Goal: Transaction & Acquisition: Download file/media

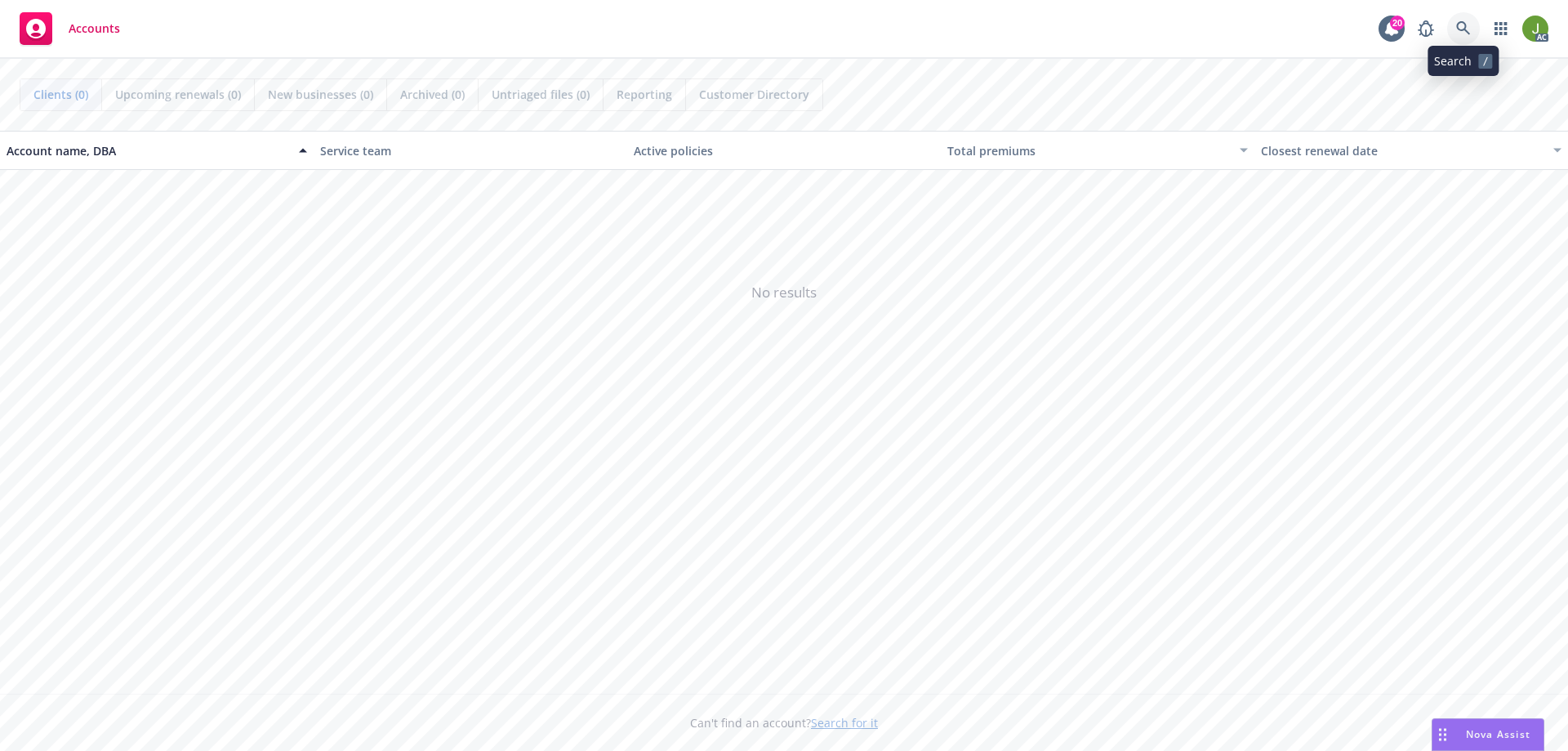
click at [1469, 30] on icon at bounding box center [1463, 29] width 14 height 14
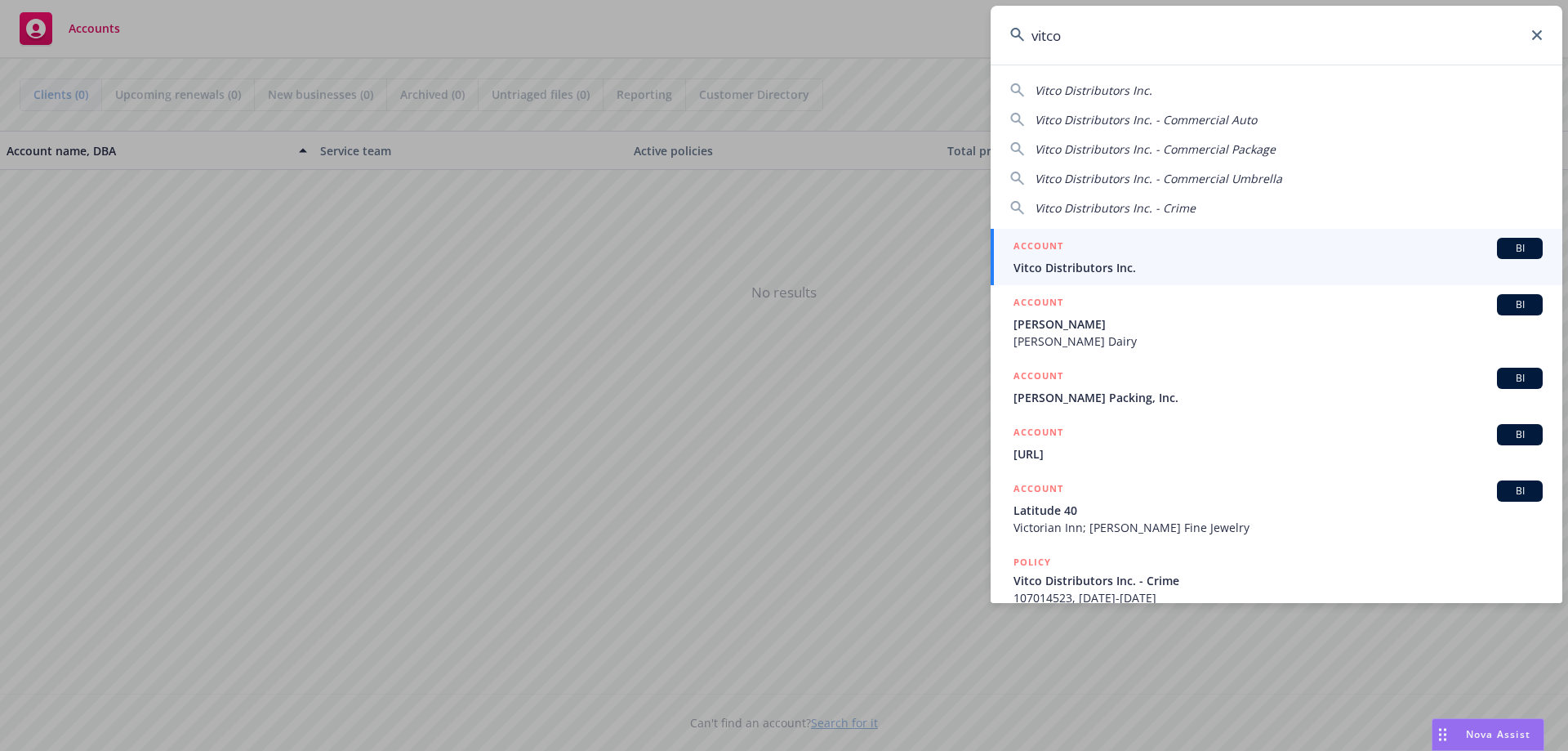
type input "vitco"
click at [1107, 276] on span "Vitco Distributors Inc." at bounding box center [1278, 268] width 529 height 17
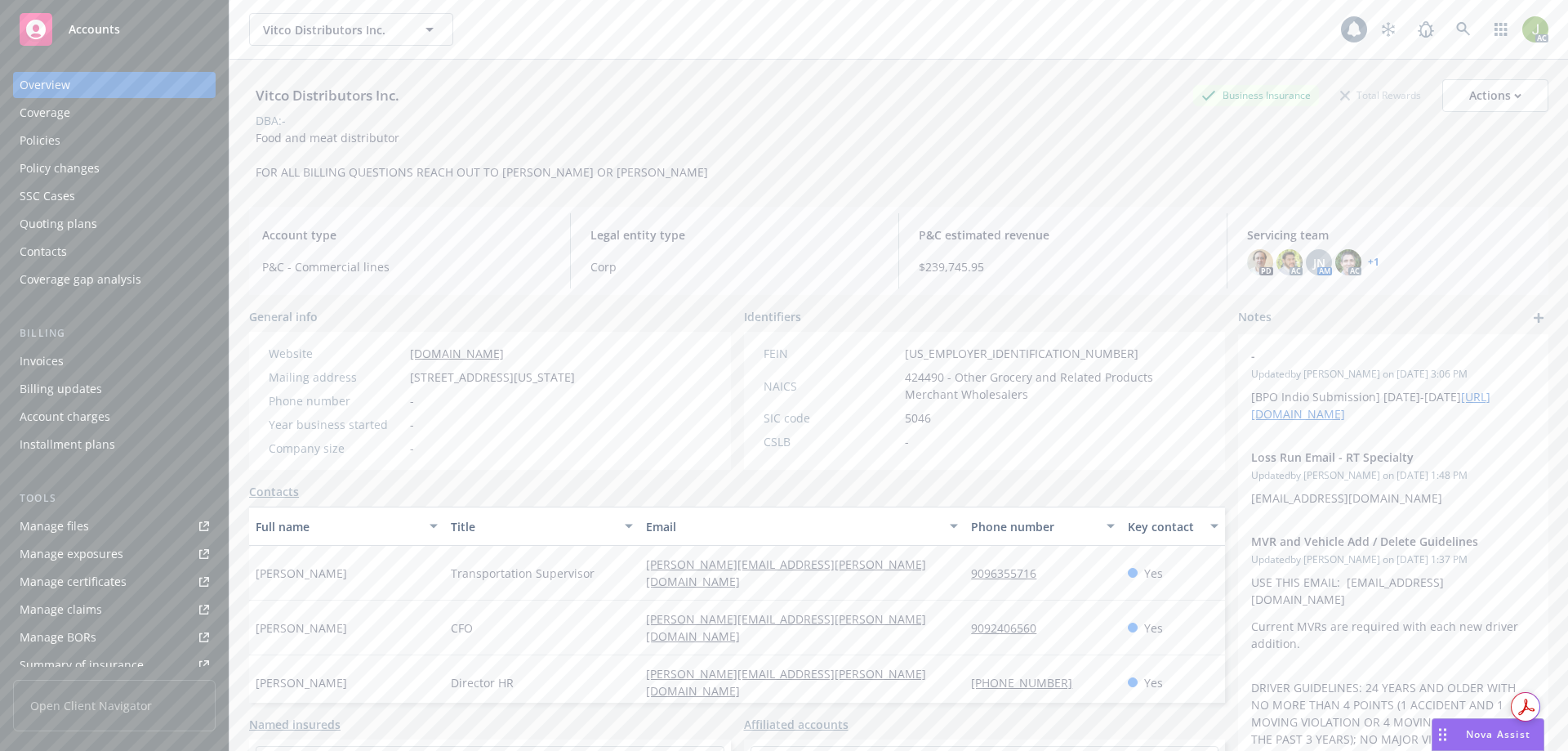
click at [163, 358] on div "Invoices" at bounding box center [115, 361] width 190 height 26
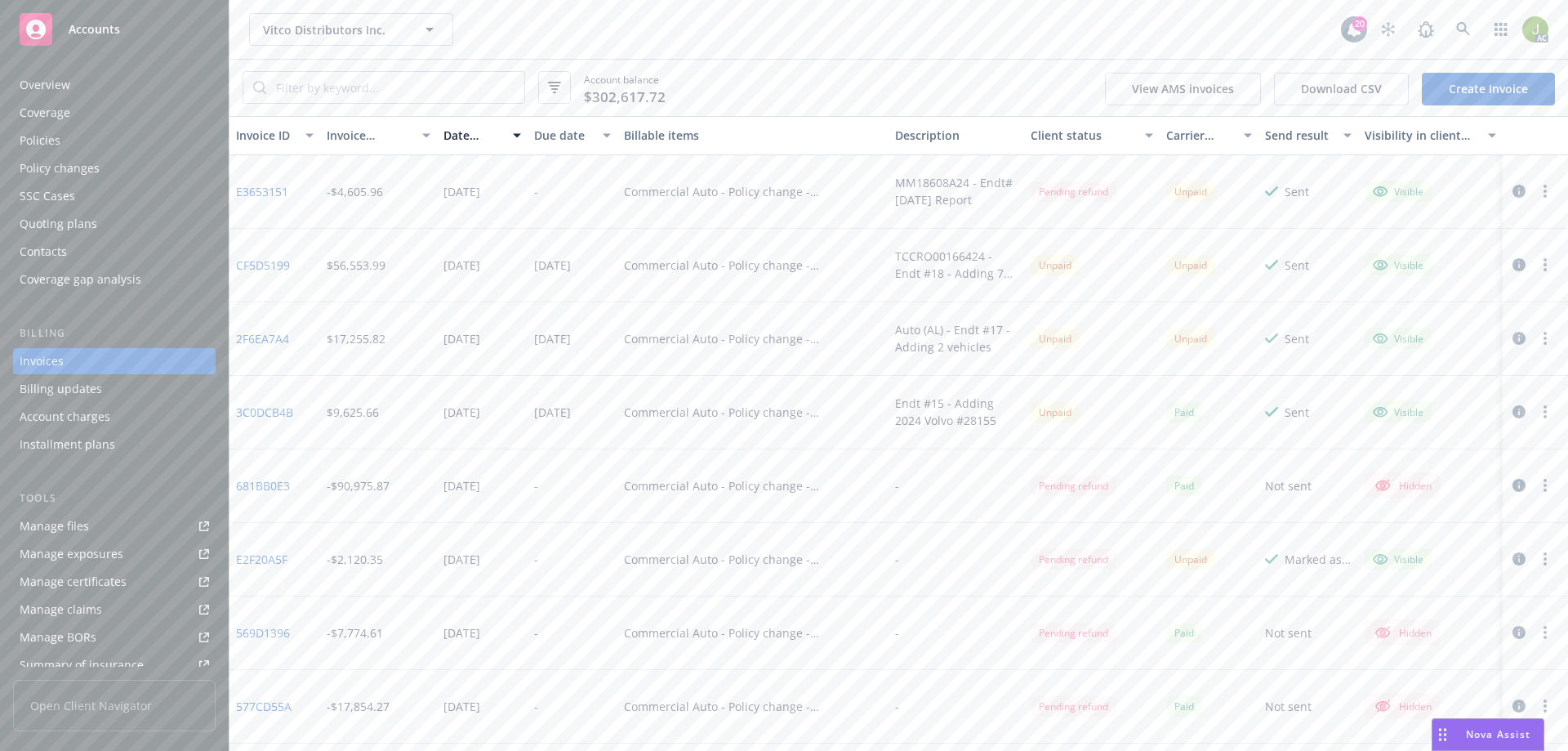
click at [1512, 194] on icon "button" at bounding box center [1518, 191] width 13 height 13
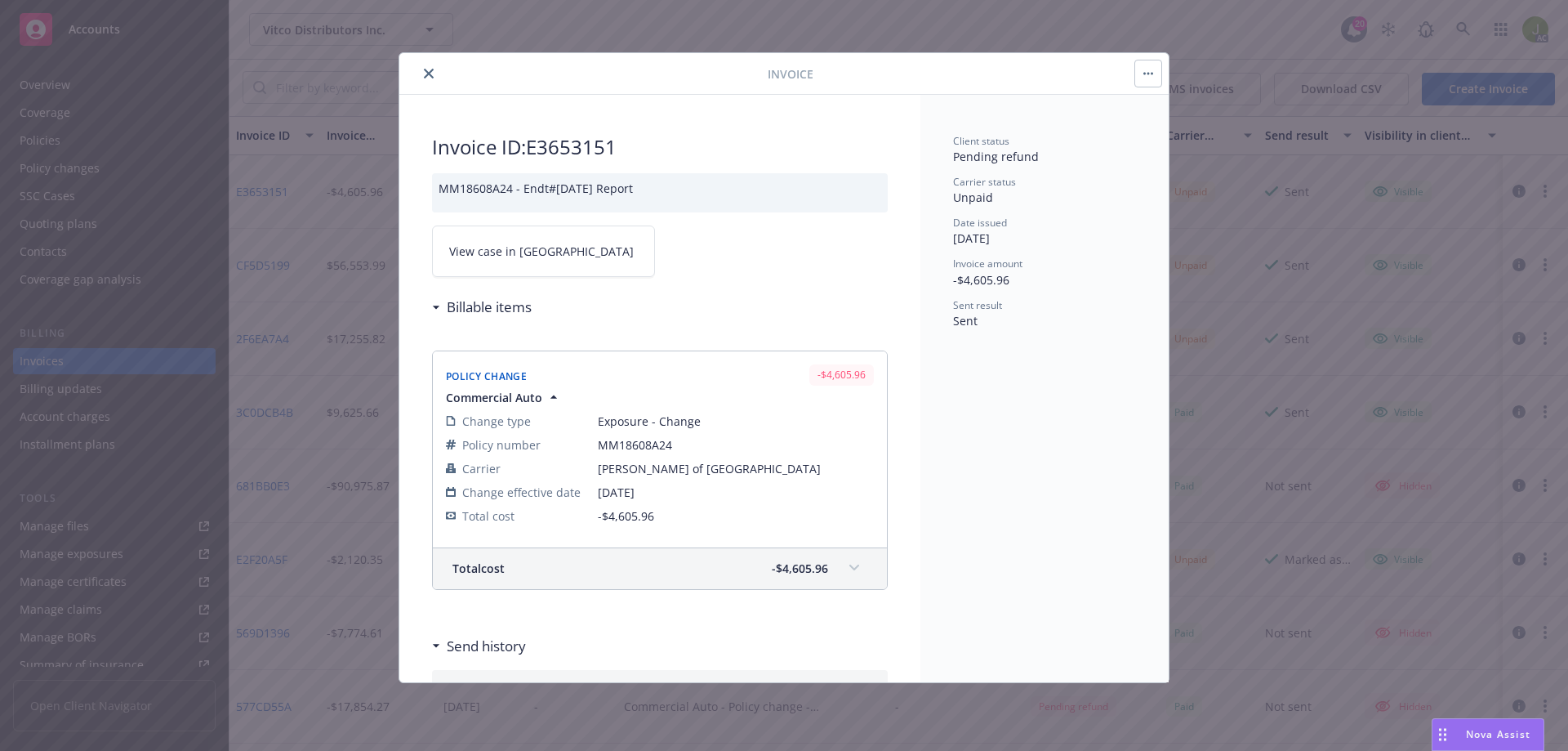
click at [587, 250] on link "View case in [GEOGRAPHIC_DATA]" at bounding box center [543, 250] width 223 height 52
click at [421, 73] on button "close" at bounding box center [429, 74] width 20 height 20
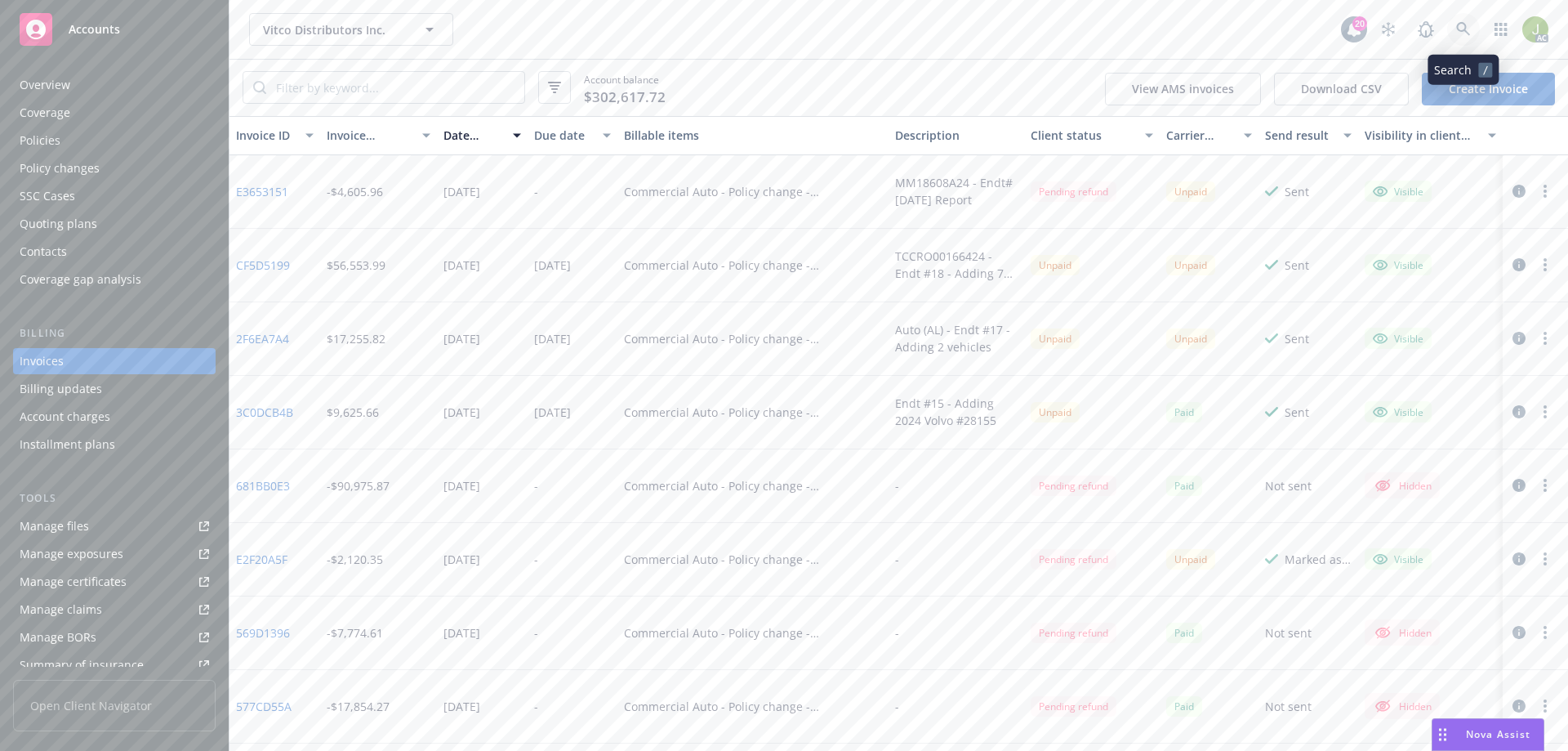
click at [1477, 28] on link at bounding box center [1463, 29] width 33 height 33
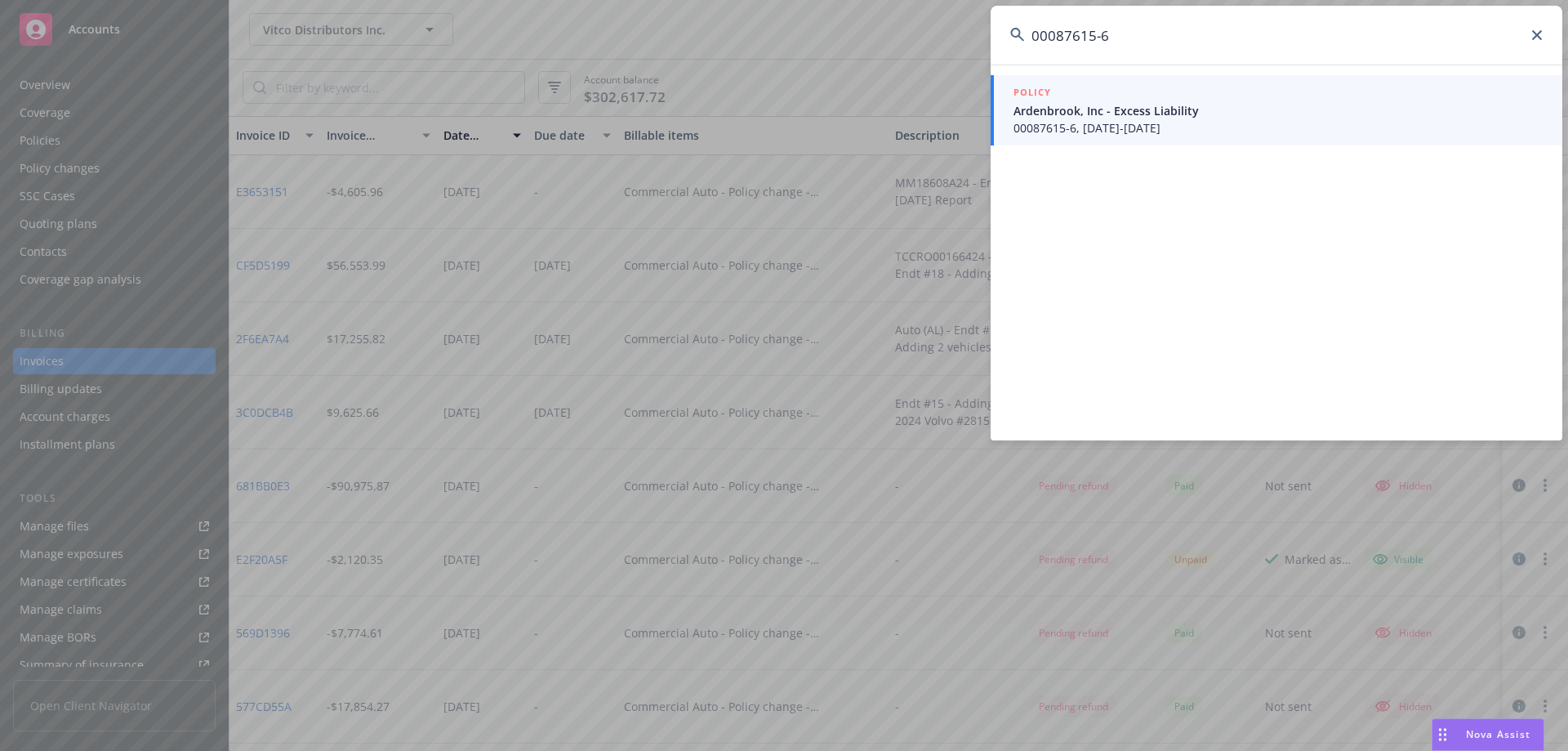
type input "00087615-6"
click at [1183, 136] on link "POLICY Ardenbrook, Inc - Excess Liability 00087615-6, [DATE]-[DATE]" at bounding box center [1275, 110] width 572 height 70
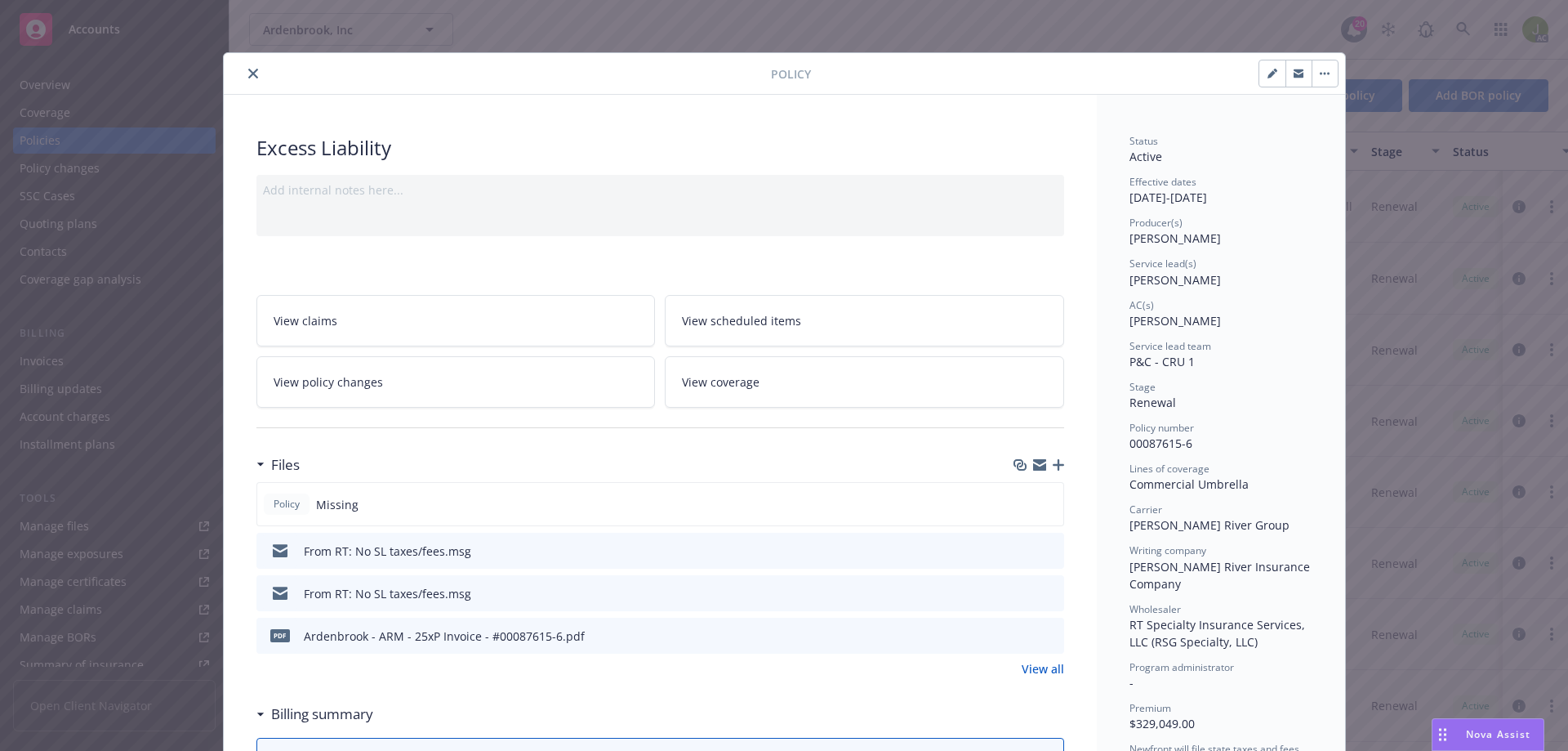
click at [1015, 634] on icon "download file" at bounding box center [1022, 634] width 13 height 13
